Goal: Task Accomplishment & Management: Manage account settings

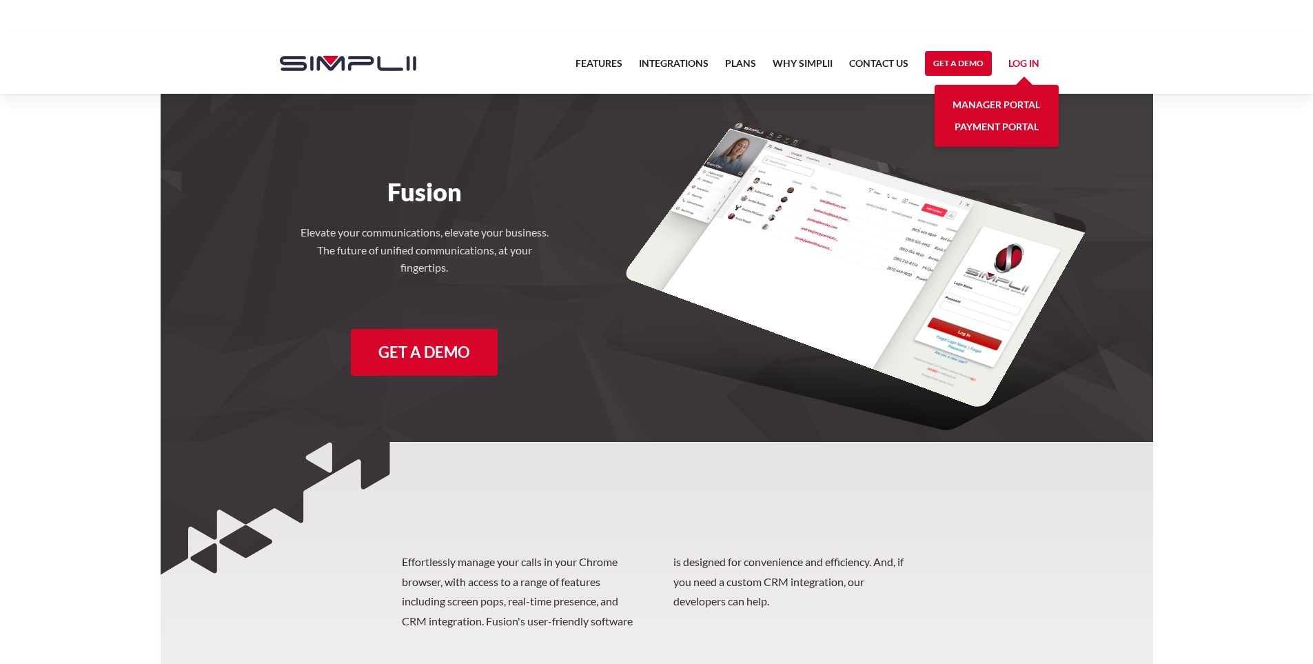
click at [1003, 99] on link "Manager Portal" at bounding box center [997, 105] width 88 height 22
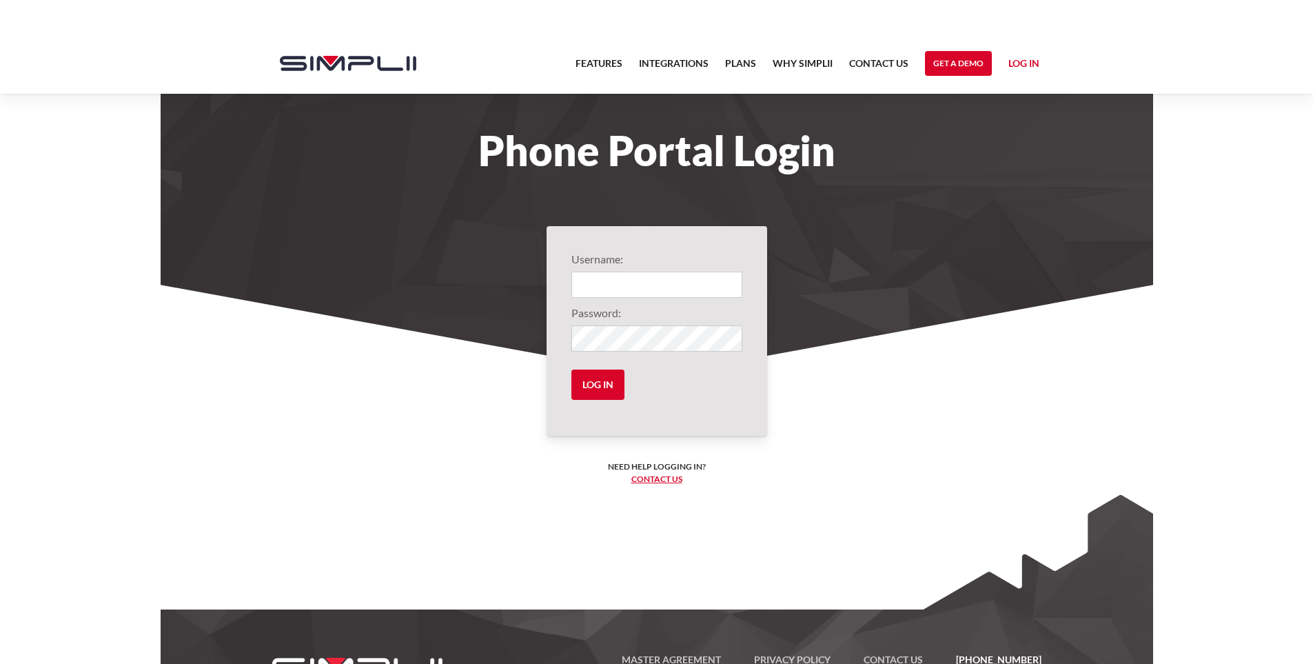
type input "1052@EdenSeniorCare"
click at [605, 394] on input "Log in" at bounding box center [598, 385] width 53 height 30
click at [591, 390] on input "Log in" at bounding box center [598, 385] width 53 height 30
click at [596, 386] on input "Log in" at bounding box center [598, 385] width 53 height 30
click at [574, 378] on input "Log in" at bounding box center [598, 385] width 53 height 30
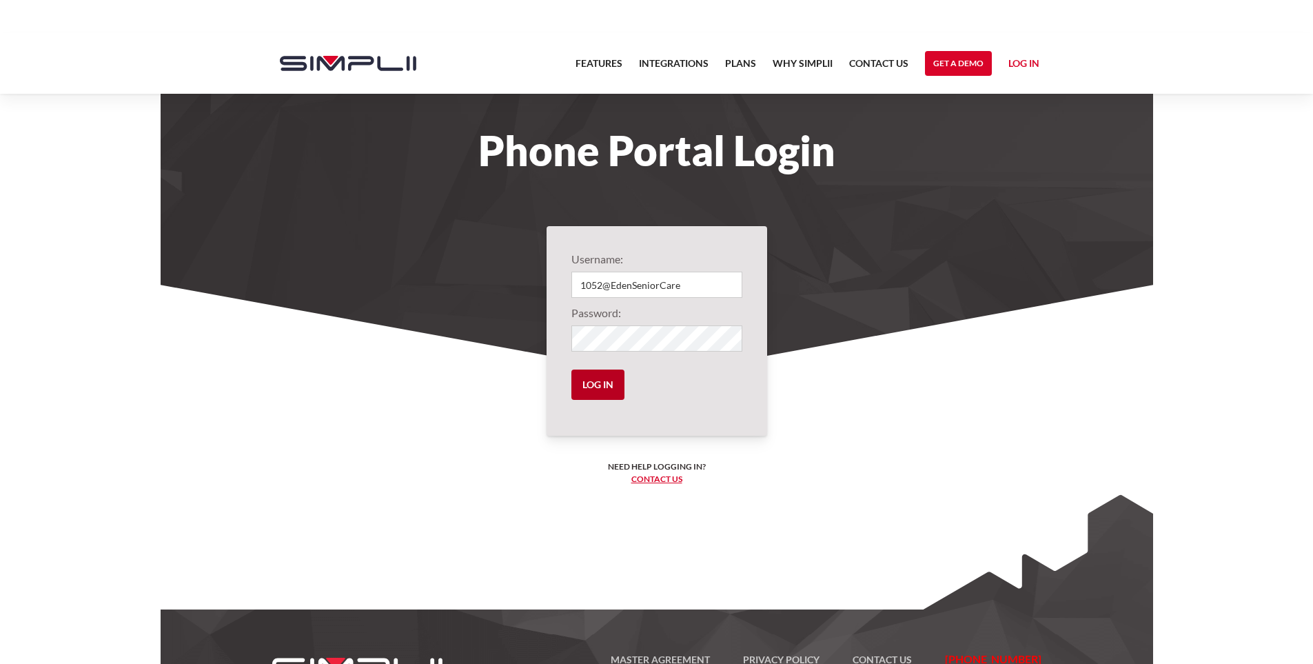
click at [574, 378] on input "Log in" at bounding box center [598, 385] width 53 height 30
click at [578, 378] on input "Log in" at bounding box center [598, 385] width 53 height 30
click at [588, 377] on input "Log in" at bounding box center [598, 385] width 53 height 30
drag, startPoint x: 589, startPoint y: 377, endPoint x: 603, endPoint y: 379, distance: 13.9
click at [591, 377] on input "Log in" at bounding box center [598, 385] width 53 height 30
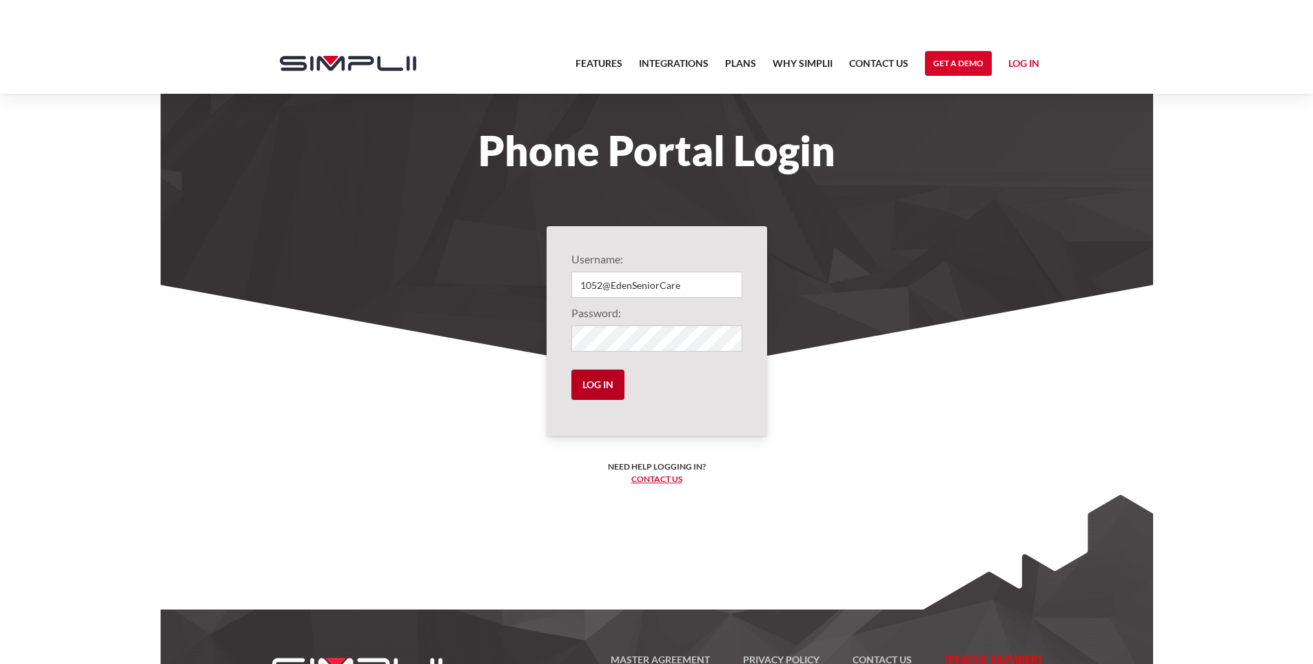
click at [605, 379] on input "Log in" at bounding box center [598, 385] width 53 height 30
click at [610, 379] on input "Log in" at bounding box center [598, 385] width 53 height 30
click at [612, 378] on input "Log in" at bounding box center [598, 385] width 53 height 30
click at [614, 377] on input "Log in" at bounding box center [598, 385] width 53 height 30
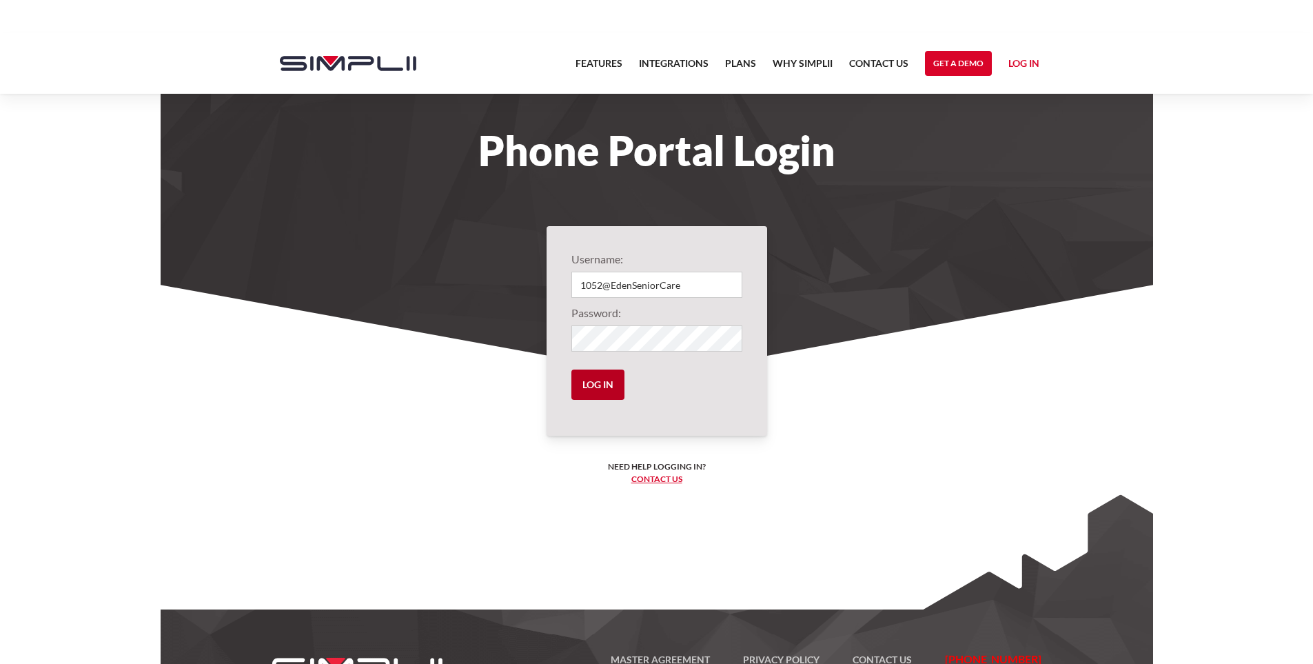
click at [616, 374] on input "Log in" at bounding box center [598, 385] width 53 height 30
click at [616, 378] on input "Log in" at bounding box center [598, 385] width 53 height 30
